Goal: Task Accomplishment & Management: Manage account settings

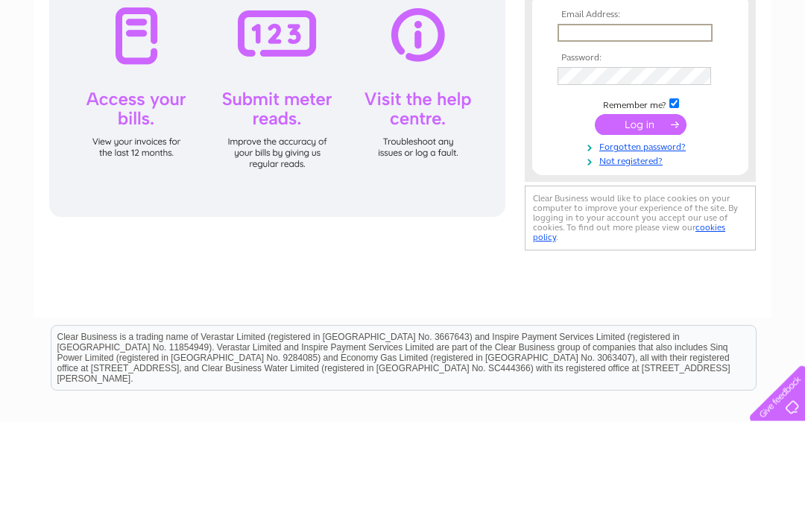
type input "Lytteltonframing@gmail.com"
click at [640, 231] on input "submit" at bounding box center [641, 230] width 92 height 21
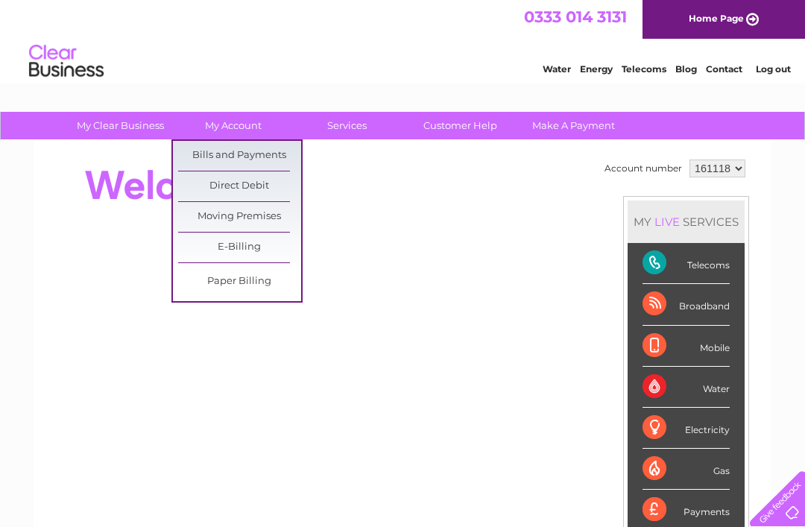
click at [273, 159] on link "Bills and Payments" at bounding box center [239, 156] width 123 height 30
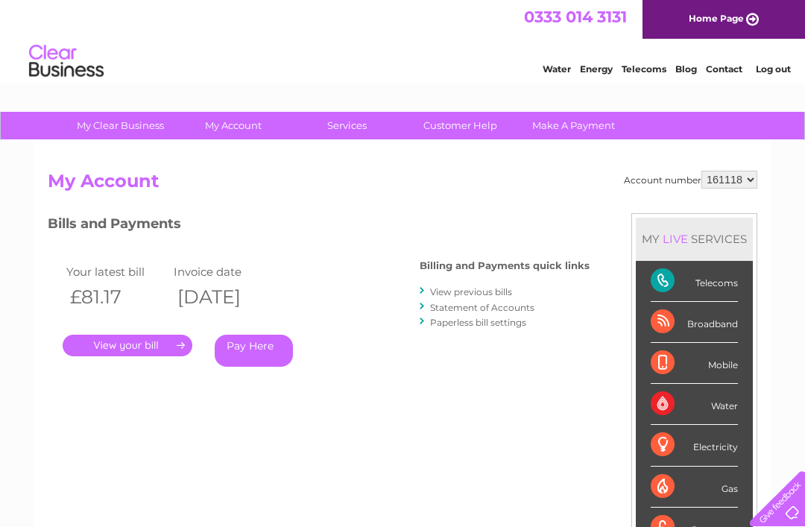
click at [156, 342] on link "." at bounding box center [128, 346] width 130 height 22
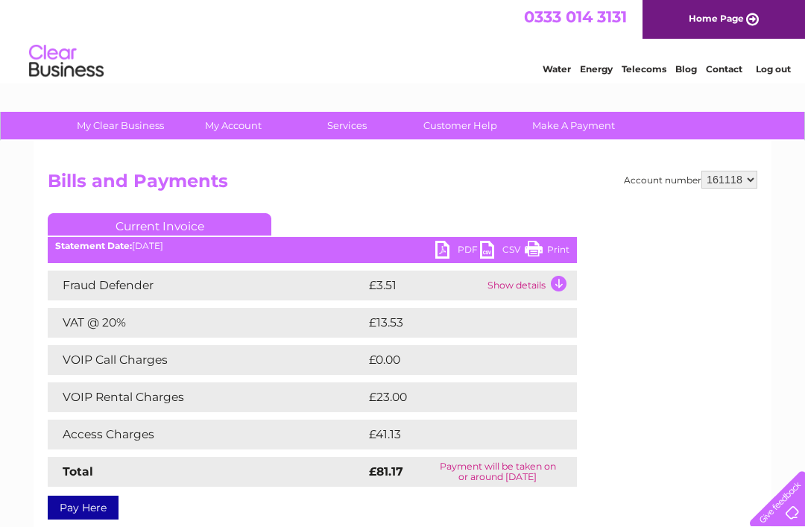
click at [450, 255] on link "PDF" at bounding box center [457, 252] width 45 height 22
